Goal: Task Accomplishment & Management: Complete application form

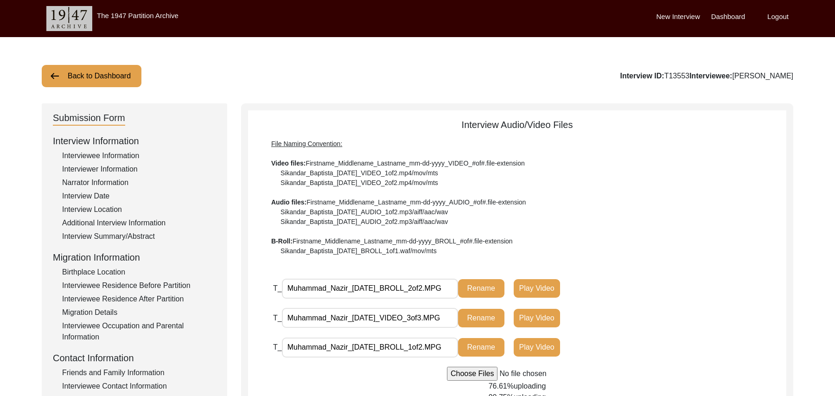
scroll to position [187, 0]
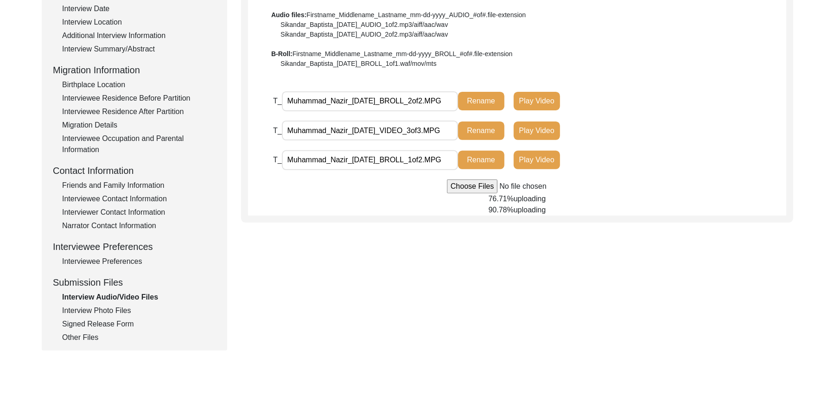
click at [347, 100] on input "Muhammad_Nazir_[DATE]_BROLL_2of2.MPG" at bounding box center [370, 101] width 176 height 20
type input "Nazir_Ahmed_[DATE]_BROLL_2of2.MPG"
click at [477, 99] on button "Rename" at bounding box center [481, 101] width 46 height 19
click at [345, 130] on input "Muhammad_Nazir_[DATE]_VIDEO_3of3.MPG" at bounding box center [370, 131] width 176 height 20
click at [347, 132] on input "Muhammad_Nazir_[DATE]_VIDEO_3of3.MPG" at bounding box center [370, 131] width 176 height 20
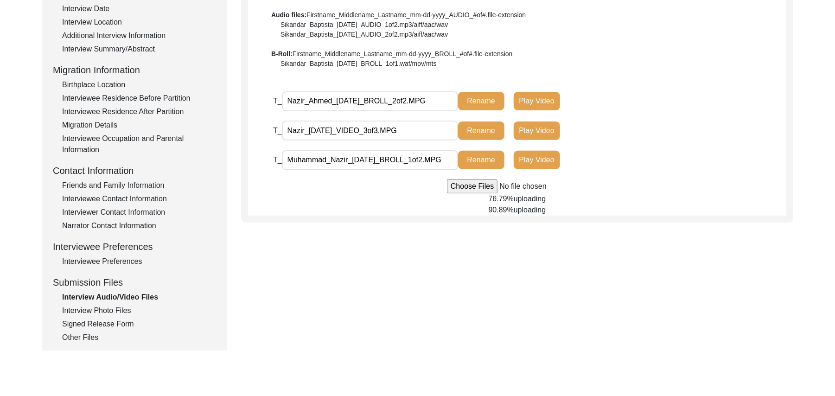
type input "Nazir__[DATE]_VIDEO_3of3.MPG"
click at [347, 128] on input "Muhammad_Nazir_[DATE]_VIDEO_3of3.MPG" at bounding box center [370, 131] width 176 height 20
type input "Nazir_Ahmed_[DATE]_VIDEO_3of3.MPG"
click at [483, 127] on button "Rename" at bounding box center [481, 130] width 46 height 19
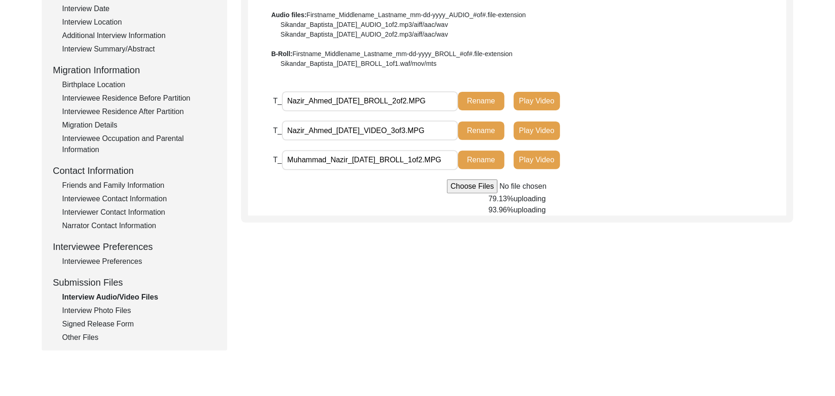
click at [346, 160] on input "Muhammad_Nazir_[DATE]_BROLL_1of2.MPG" at bounding box center [370, 160] width 176 height 20
click at [347, 160] on input "Muhammad_Nazir_[DATE]_BROLL_1of2.MPG" at bounding box center [370, 160] width 176 height 20
type input "Nazir_Ahmed_[DATE]_BROLL_1of2.MPG"
click at [486, 161] on button "Rename" at bounding box center [481, 160] width 46 height 19
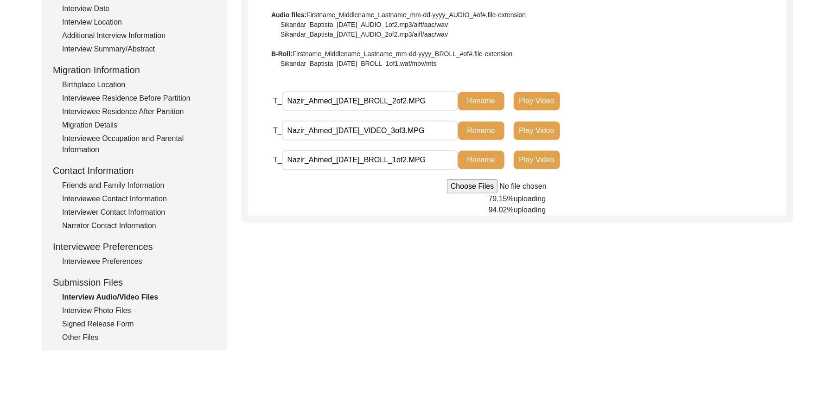
click at [486, 157] on button "Rename" at bounding box center [481, 160] width 46 height 19
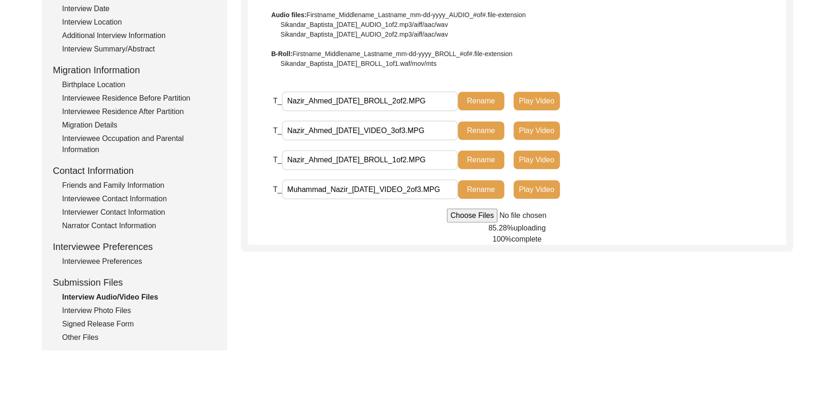
click at [347, 188] on input "Muhammad_Nazir_[DATE]_VIDEO_2of3.MPG" at bounding box center [370, 189] width 176 height 20
type input "Nazir_Ahmed_[DATE]_VIDEO_2of3.MPG"
click at [472, 184] on button "Rename" at bounding box center [481, 189] width 46 height 19
click at [477, 185] on button "Rename" at bounding box center [481, 189] width 46 height 19
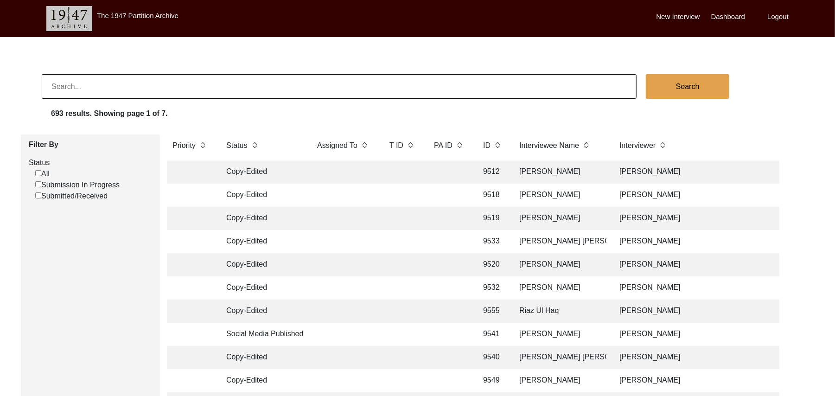
click at [38, 184] on input "Submission In Progress" at bounding box center [38, 184] width 6 height 6
checkbox input "false"
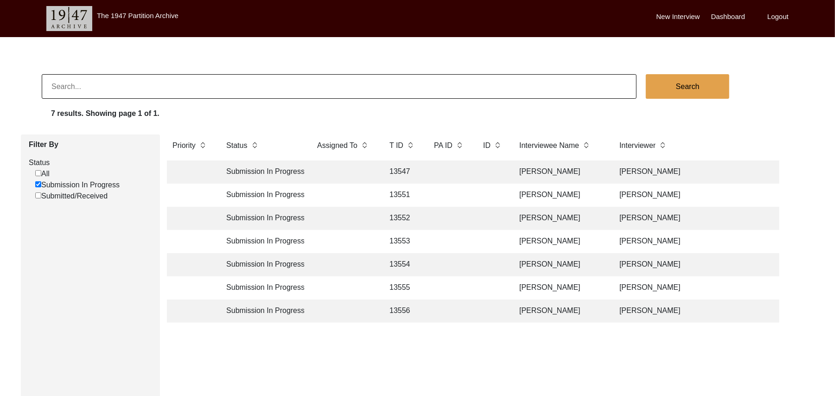
click at [399, 308] on td "13556" at bounding box center [402, 311] width 37 height 23
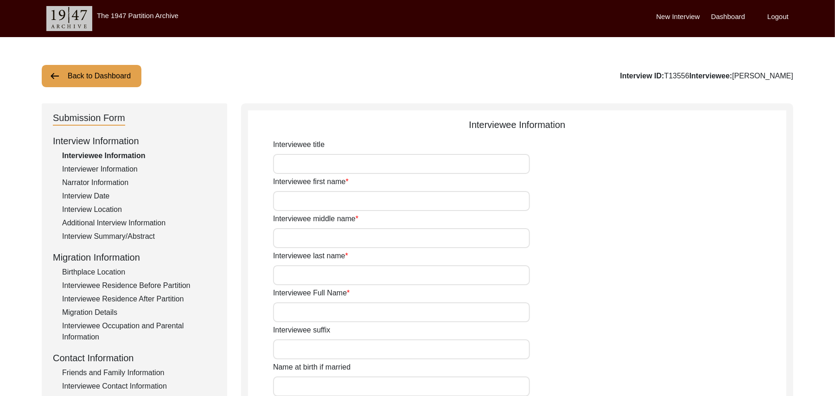
type input "Mr"
type input "Ghulam"
type input "Hussain"
type input "N/A"
type input "Ghulam hussain"
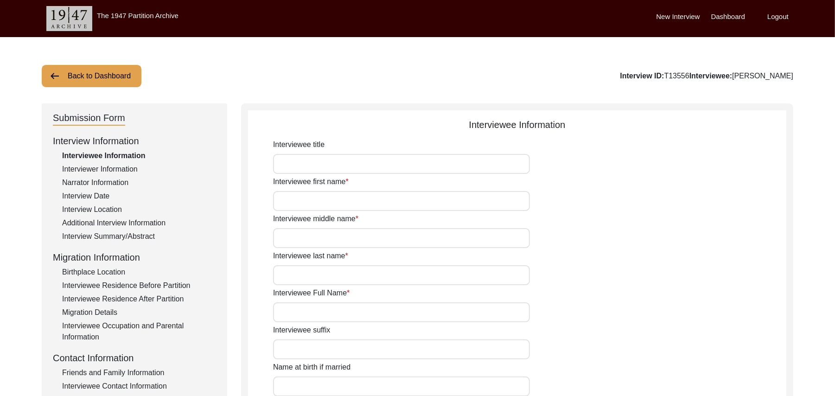
type input "N/A"
type input "Ghulam Hussain"
type input "1938"
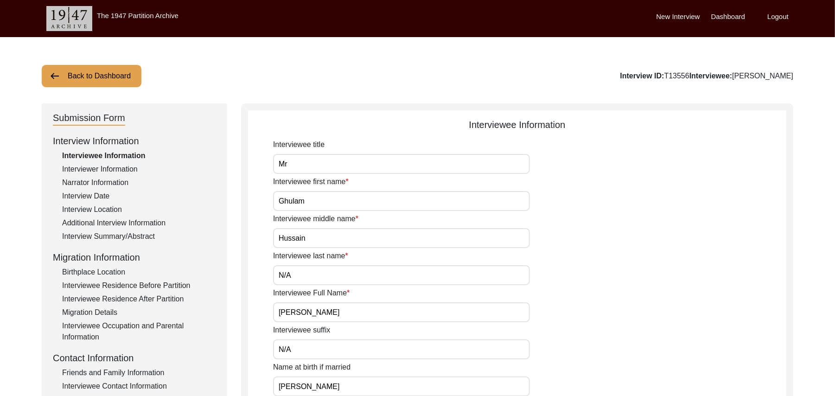
type input "87 Years"
type input "Islam"
type input "N/A"
type textarea "N/A"
type input "Punjabi"
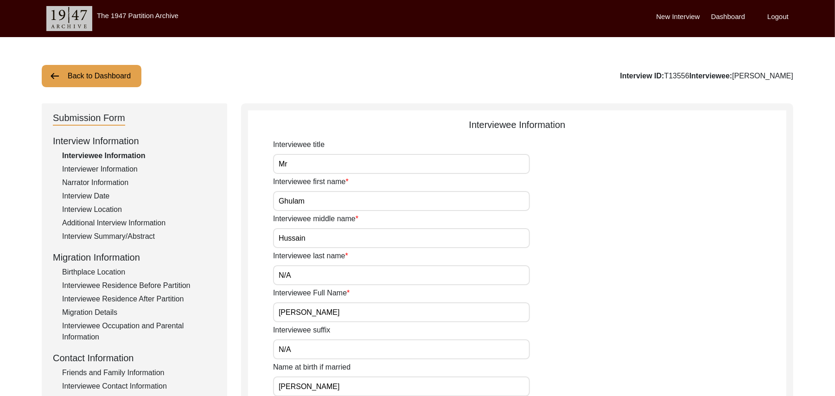
type input "Malwai"
type input "Male"
type input "Gujar"
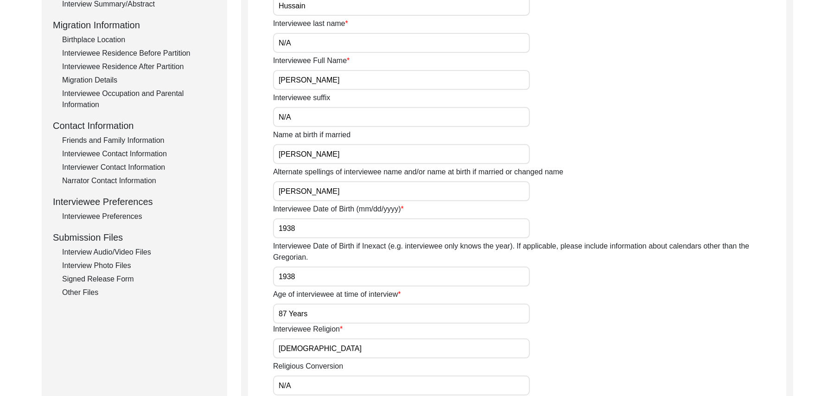
scroll to position [282, 0]
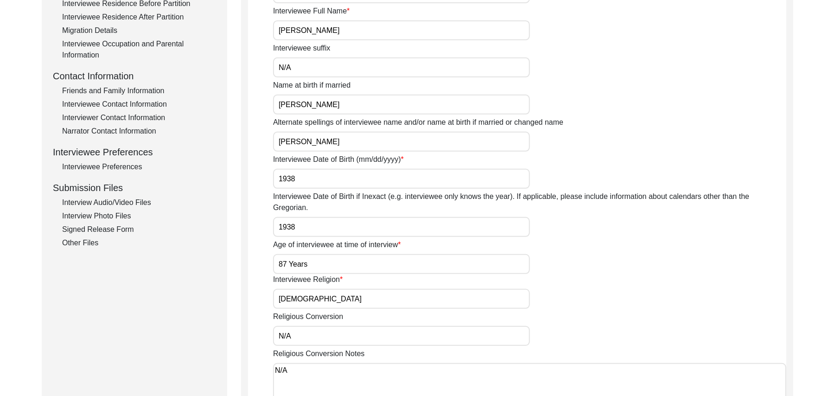
click at [138, 198] on div "Interview Audio/Video Files" at bounding box center [139, 202] width 154 height 11
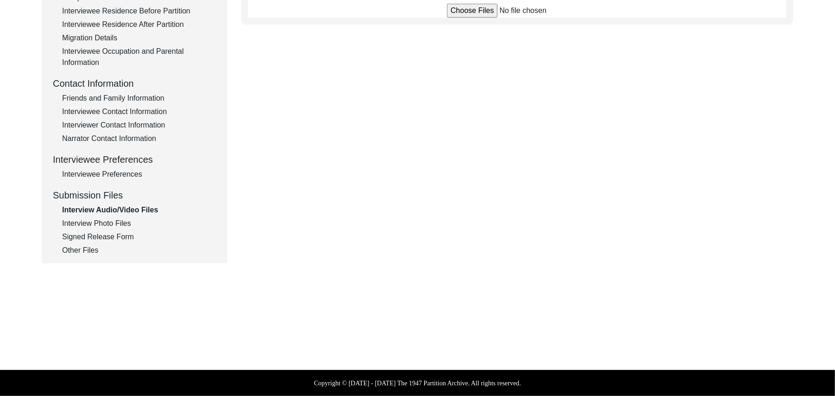
scroll to position [274, 0]
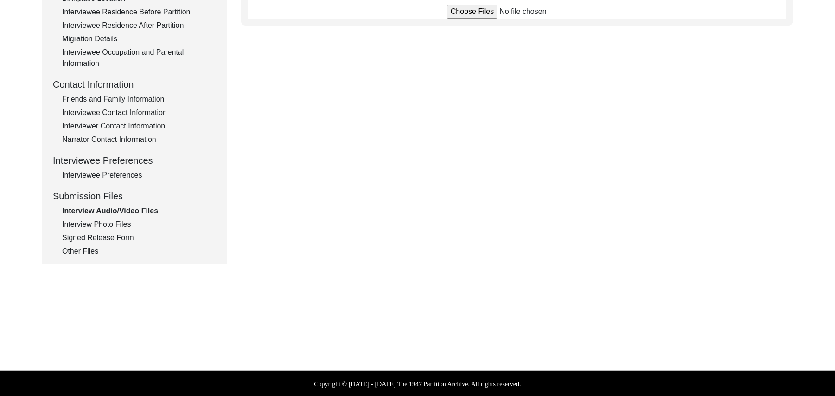
click at [462, 8] on input "file" at bounding box center [517, 12] width 141 height 14
type input "C:\fakepath\Ghulam_Hussain_09-22-2025_BROLL_1of4.MPG"
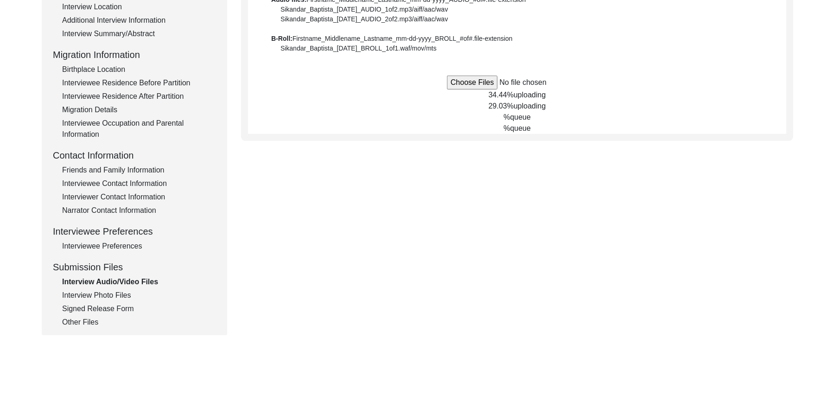
scroll to position [188, 0]
